Goal: Communication & Community: Connect with others

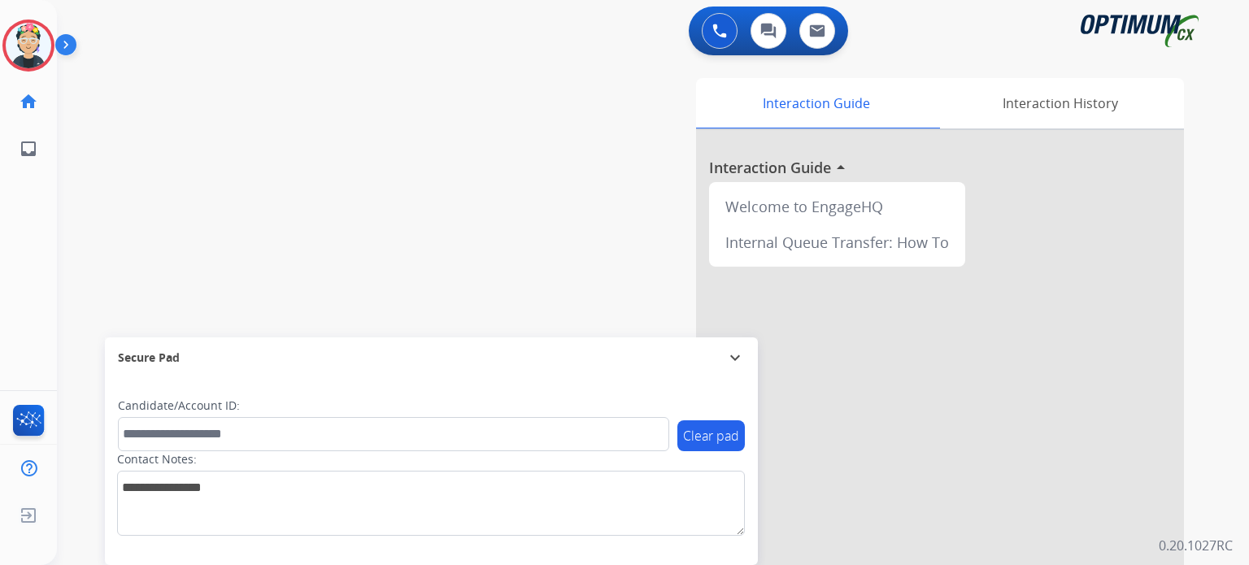
click at [343, 115] on div "swap_horiz Break voice bridge close_fullscreen Connect 3-Way Call merge_type Se…" at bounding box center [633, 398] width 1153 height 678
